Goal: Transaction & Acquisition: Subscribe to service/newsletter

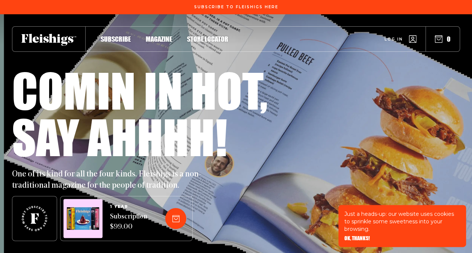
click at [163, 35] on span "Magazine" at bounding box center [159, 31] width 26 height 8
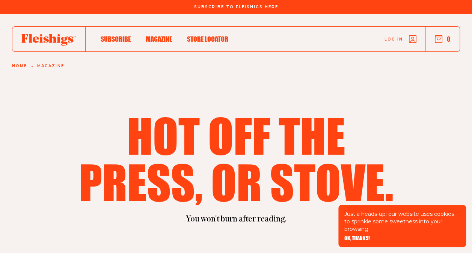
click at [204, 35] on span "Store locator" at bounding box center [207, 31] width 41 height 8
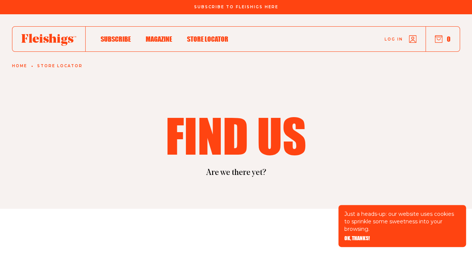
click at [165, 35] on span "Magazine" at bounding box center [159, 31] width 26 height 8
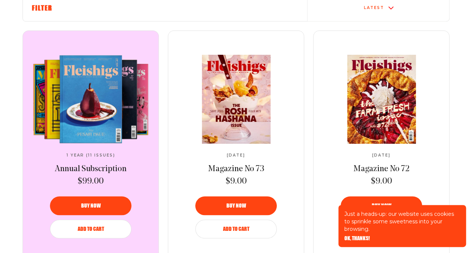
scroll to position [284, 0]
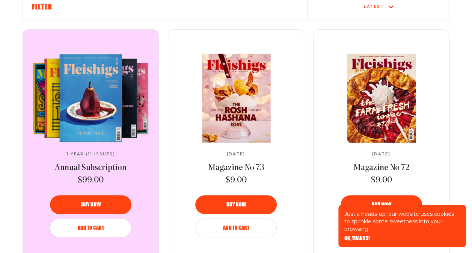
click at [114, 116] on video at bounding box center [90, 98] width 125 height 89
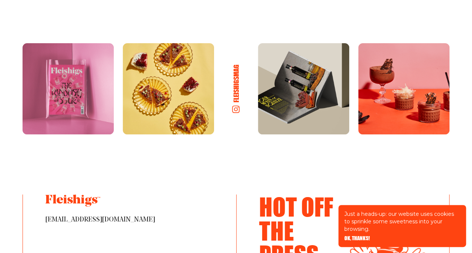
scroll to position [1537, 0]
